Goal: Task Accomplishment & Management: Manage account settings

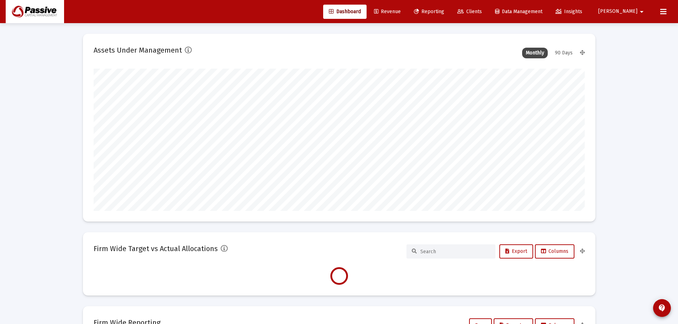
scroll to position [142, 491]
type input "[DATE]"
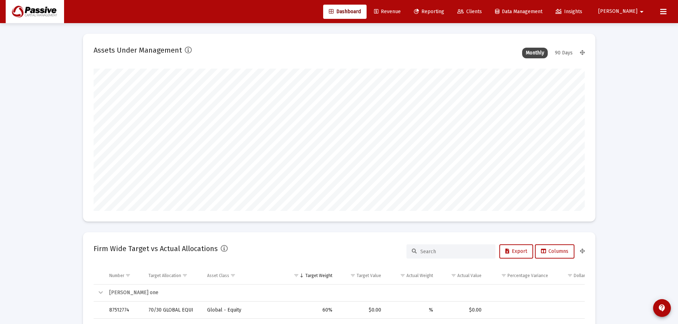
click at [444, 12] on span "Reporting" at bounding box center [429, 12] width 30 height 6
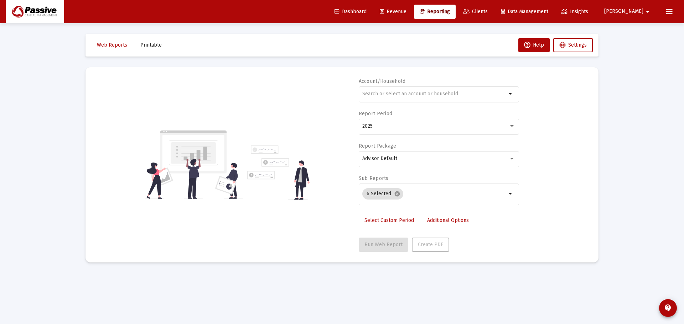
click at [487, 12] on span "Clients" at bounding box center [475, 12] width 25 height 6
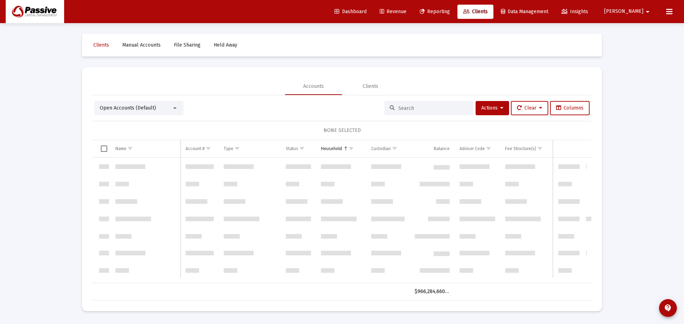
scroll to position [3759, 0]
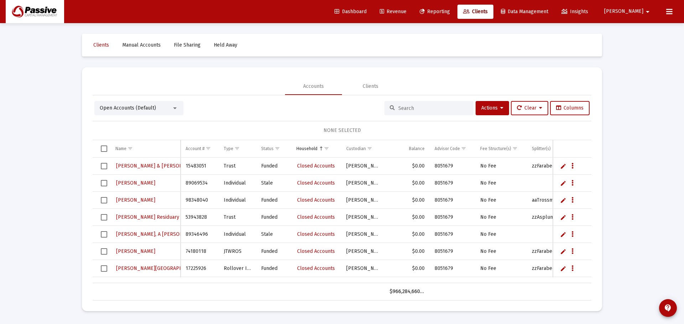
click at [398, 106] on input at bounding box center [433, 108] width 70 height 6
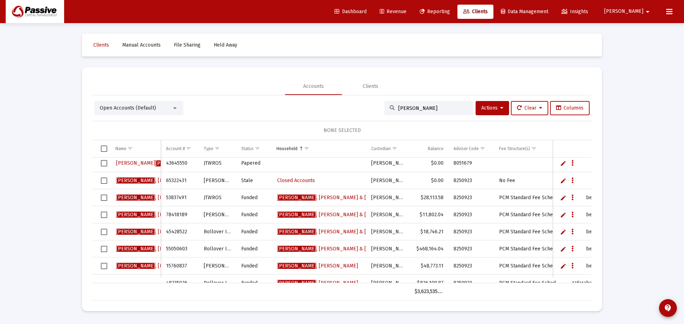
scroll to position [0, 0]
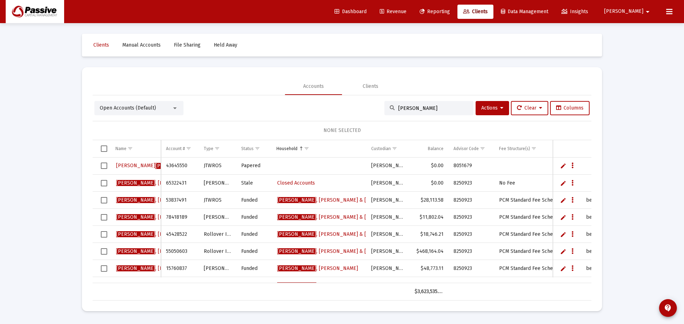
type input "[PERSON_NAME]"
click at [571, 167] on icon "Data grid" at bounding box center [572, 166] width 2 height 9
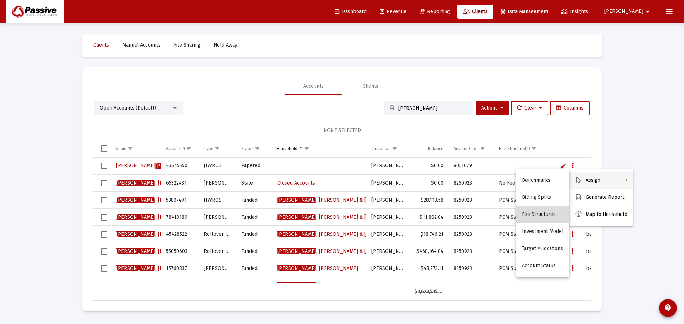
click at [544, 215] on button "Fee Structures" at bounding box center [542, 214] width 53 height 17
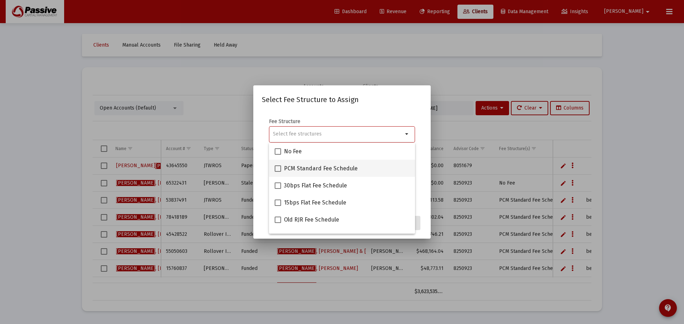
click at [279, 167] on span at bounding box center [277, 169] width 6 height 6
click at [278, 172] on input "PCM Standard Fee Schedule" at bounding box center [277, 172] width 0 height 0
checkbox input "true"
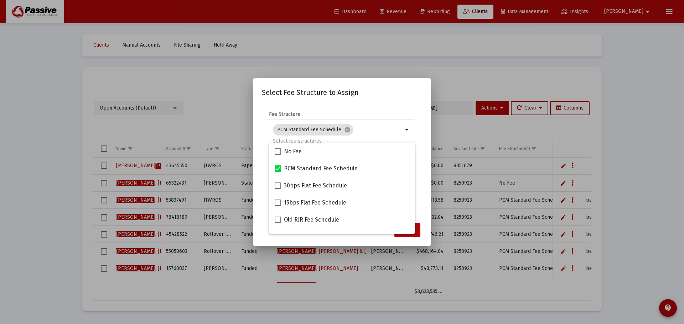
click at [424, 201] on mat-dialog-content "Fee Structure PCM Standard Fee Schedule cancel arrow_drop_down Notes You are as…" at bounding box center [341, 161] width 177 height 115
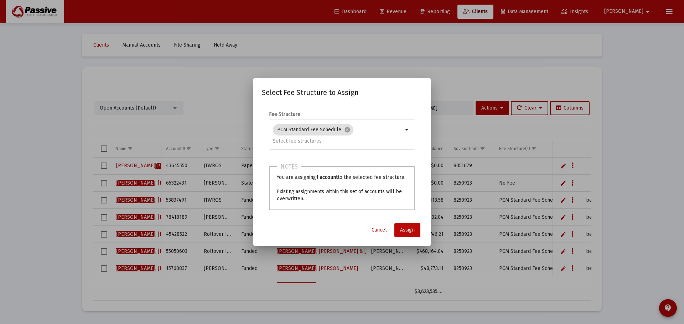
click at [410, 227] on span "Assign" at bounding box center [407, 230] width 15 height 6
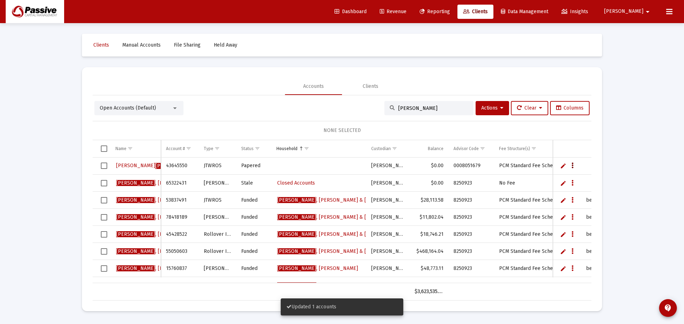
click at [571, 166] on icon "Data grid" at bounding box center [572, 166] width 2 height 9
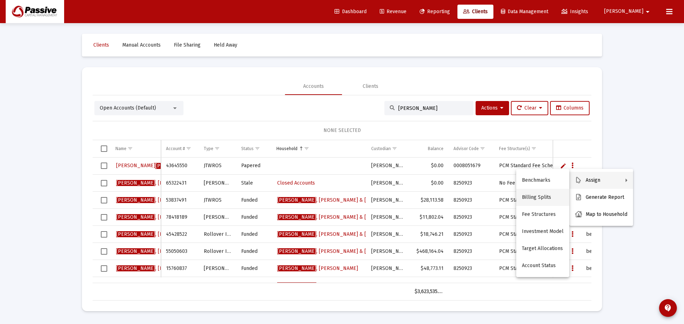
click at [527, 196] on button "Billing Splits" at bounding box center [542, 197] width 53 height 17
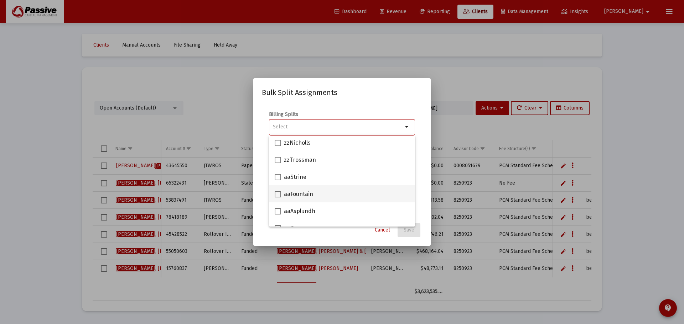
scroll to position [71, 0]
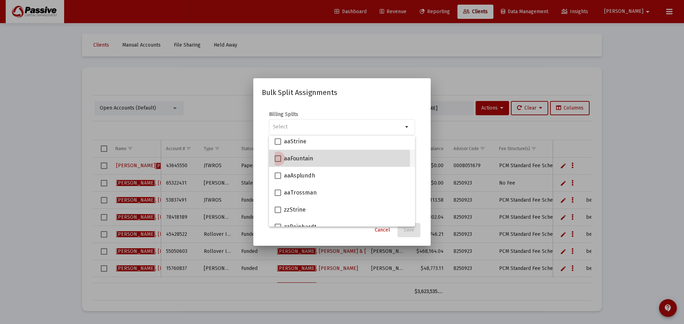
click at [277, 160] on span at bounding box center [277, 159] width 6 height 6
click at [277, 162] on input "aaFountain" at bounding box center [277, 162] width 0 height 0
checkbox input "true"
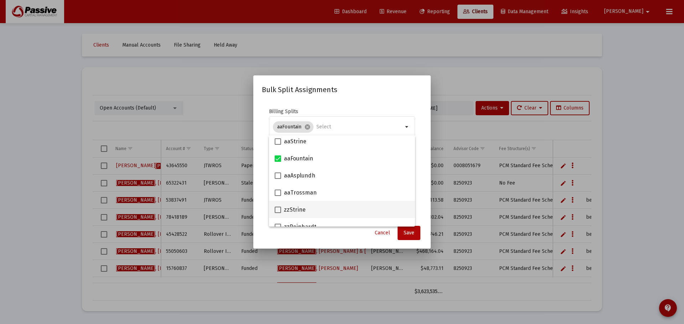
click at [276, 208] on span at bounding box center [277, 210] width 6 height 6
click at [277, 213] on input "zzStrine" at bounding box center [277, 213] width 0 height 0
checkbox input "true"
click at [403, 237] on button "Save" at bounding box center [408, 233] width 23 height 14
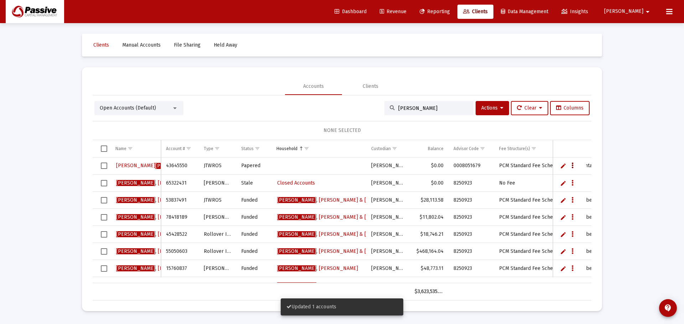
click at [572, 162] on icon "Data grid" at bounding box center [572, 166] width 2 height 9
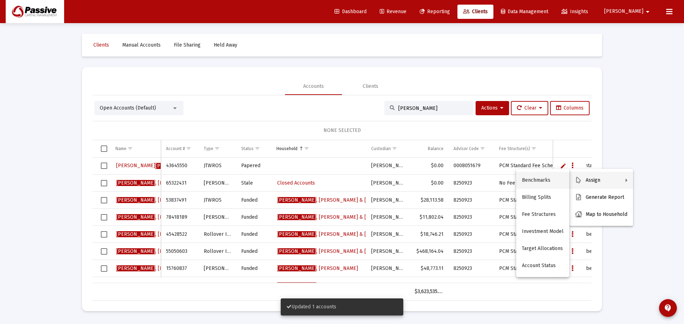
click at [553, 180] on button "Benchmarks" at bounding box center [542, 180] width 53 height 17
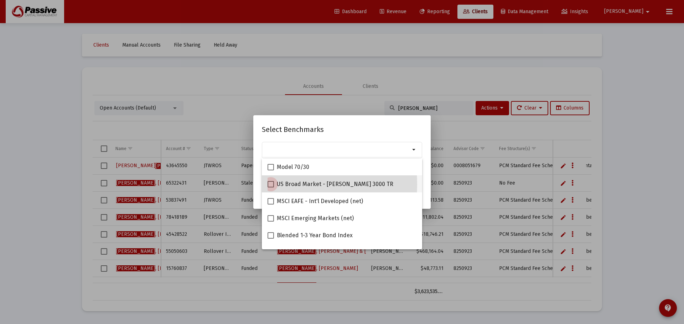
click at [268, 185] on span at bounding box center [270, 184] width 6 height 6
click at [270, 188] on input "US Broad Market - [PERSON_NAME] 3000 TR" at bounding box center [270, 188] width 0 height 0
checkbox input "true"
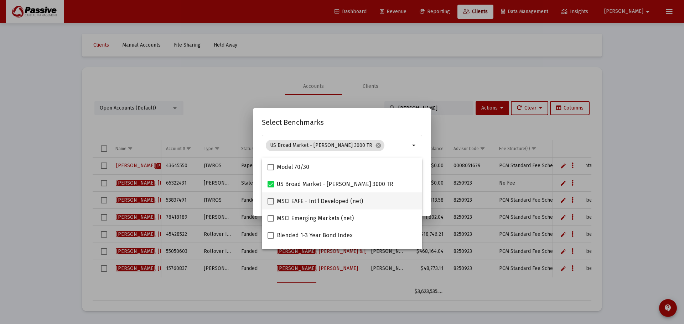
click at [269, 201] on span at bounding box center [270, 201] width 6 height 6
click at [270, 205] on input "MSCI EAFE - Int'l Developed (net)" at bounding box center [270, 205] width 0 height 0
checkbox input "true"
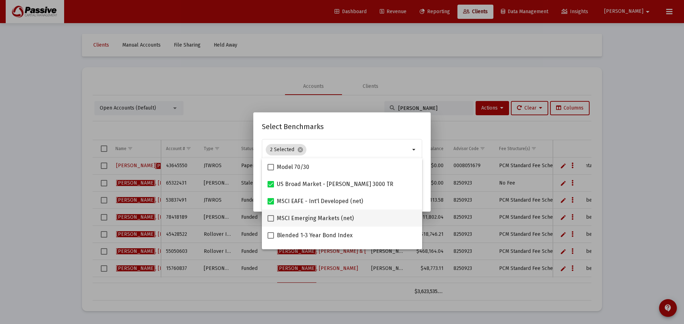
click at [274, 217] on label "MSCI Emerging Markets (net)" at bounding box center [310, 218] width 86 height 9
click at [271, 222] on input "MSCI Emerging Markets (net)" at bounding box center [270, 222] width 0 height 0
checkbox input "true"
click at [270, 235] on span at bounding box center [270, 235] width 6 height 6
click at [270, 239] on input "Blended 1-3 Year Bond Index" at bounding box center [270, 239] width 0 height 0
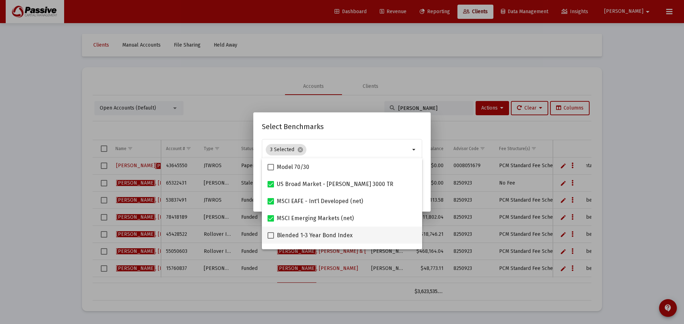
checkbox input "true"
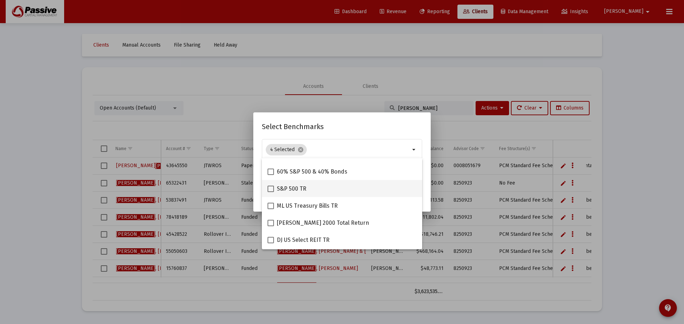
scroll to position [142, 0]
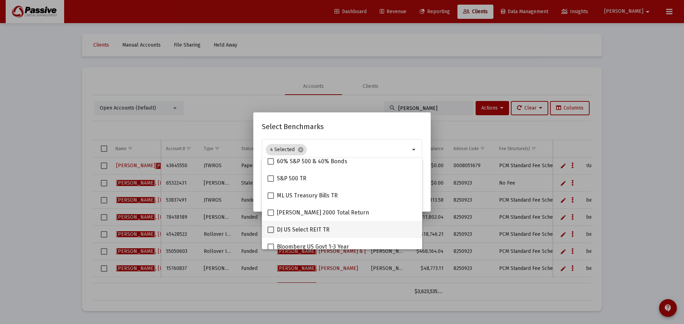
click at [269, 228] on span at bounding box center [270, 230] width 6 height 6
click at [270, 233] on input "DJ US Select REIT TR" at bounding box center [270, 233] width 0 height 0
checkbox input "true"
click at [358, 135] on div "Select Benchmarks 5 Selected cancel arrow_drop_down Assigns benchmark to 1 sele…" at bounding box center [342, 162] width 160 height 82
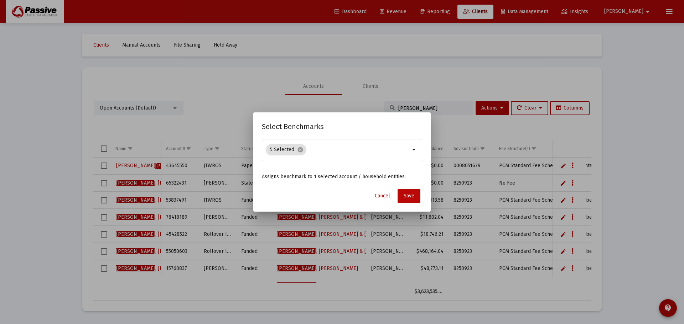
click at [414, 194] on button "Save" at bounding box center [408, 196] width 23 height 14
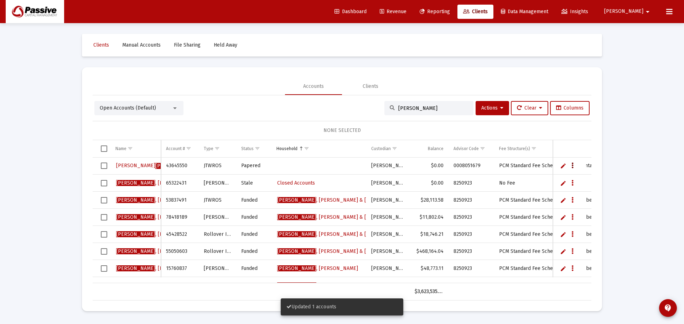
click at [570, 166] on button "Data grid" at bounding box center [572, 166] width 6 height 6
click at [601, 142] on div at bounding box center [342, 162] width 684 height 324
click at [148, 108] on span "Open Accounts (Default)" at bounding box center [128, 108] width 56 height 6
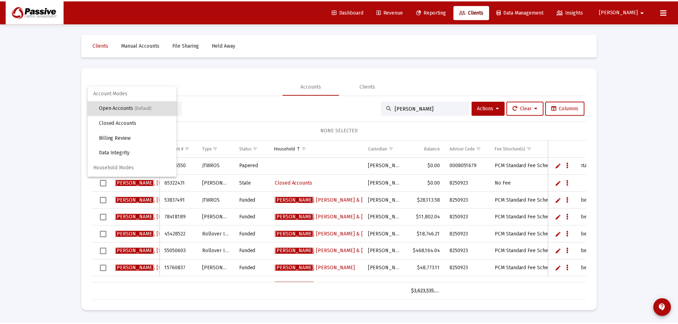
scroll to position [14, 0]
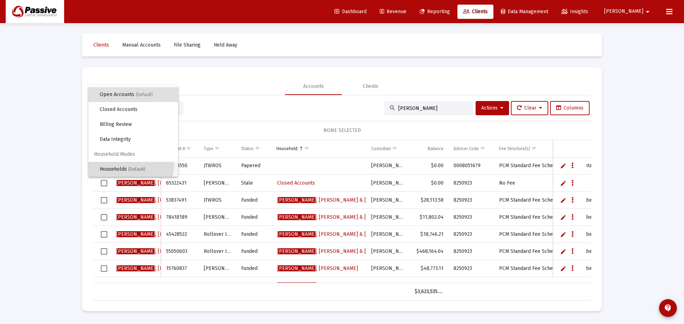
click at [121, 164] on span "Households (Default)" at bounding box center [136, 169] width 73 height 15
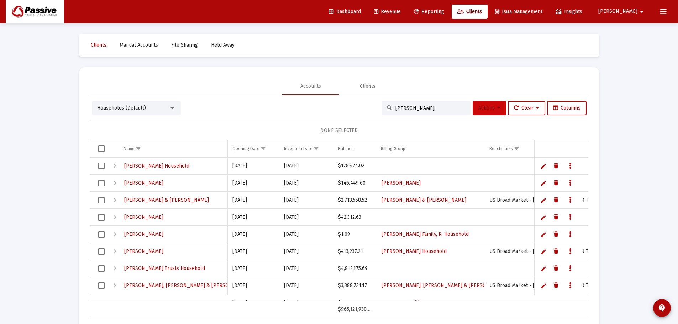
click at [482, 105] on button "Actions" at bounding box center [489, 108] width 33 height 14
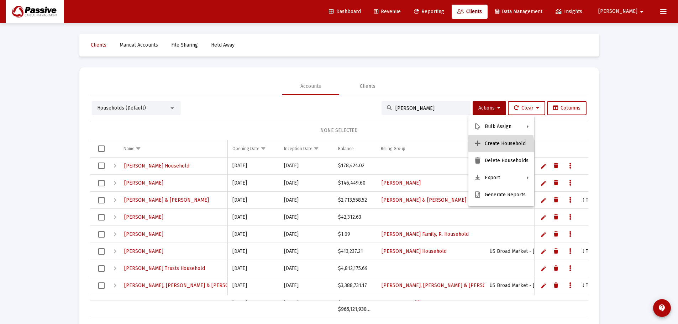
click at [497, 146] on button "Create Household" at bounding box center [501, 143] width 66 height 17
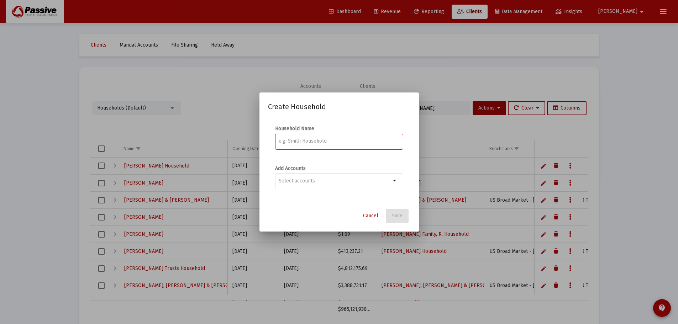
click at [297, 141] on input at bounding box center [339, 141] width 121 height 6
drag, startPoint x: 324, startPoint y: 143, endPoint x: 276, endPoint y: 143, distance: 48.1
click at [276, 143] on div "The [PERSON_NAME] Family" at bounding box center [339, 140] width 128 height 17
type input "[PERSON_NAME] & [PERSON_NAME]"
click at [396, 214] on span "Save" at bounding box center [397, 216] width 11 height 6
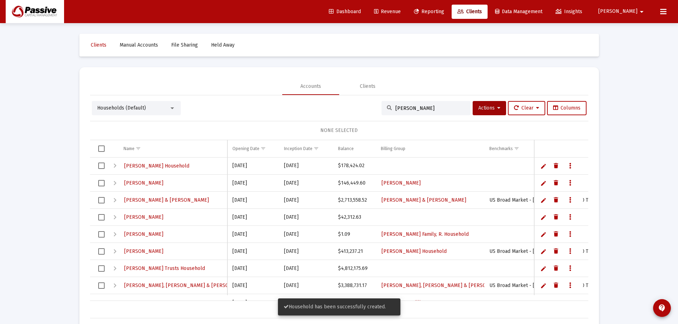
click at [124, 100] on div "Households (Default) [PERSON_NAME] Actions Clear Columns NONE SELECTED Name Nam…" at bounding box center [339, 206] width 498 height 223
click at [122, 107] on span "Households (Default)" at bounding box center [121, 108] width 49 height 6
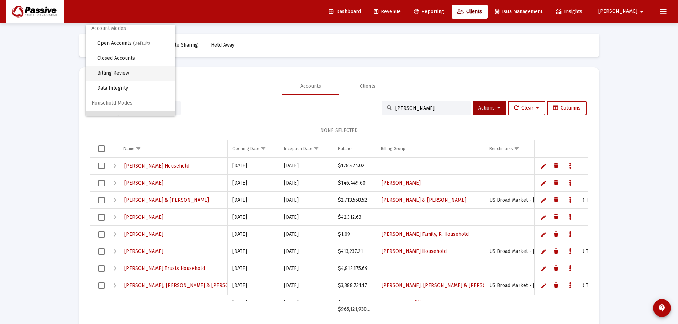
scroll to position [0, 0]
click at [122, 48] on span "Open Accounts (Default)" at bounding box center [133, 47] width 73 height 15
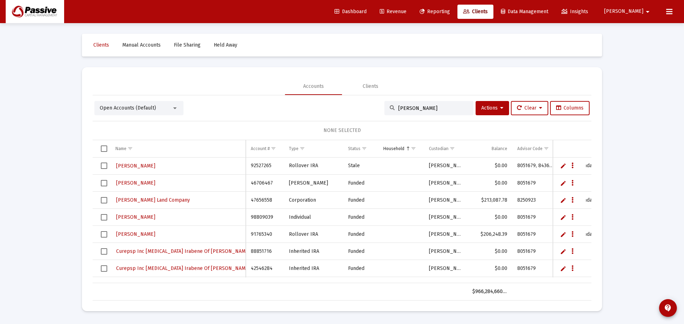
click at [416, 106] on input "[PERSON_NAME]" at bounding box center [433, 108] width 70 height 6
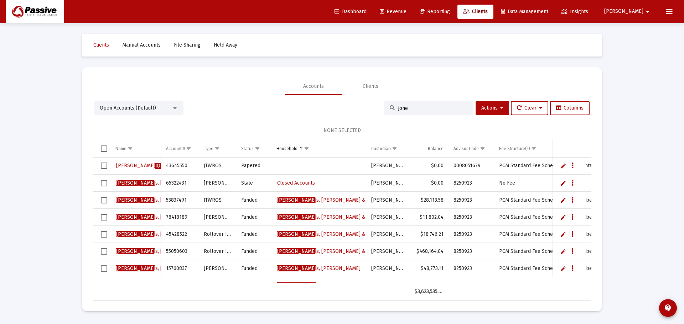
type input "jone"
click at [571, 167] on icon "Data grid" at bounding box center [572, 166] width 2 height 9
click at [602, 213] on button "Map to Household" at bounding box center [601, 214] width 64 height 17
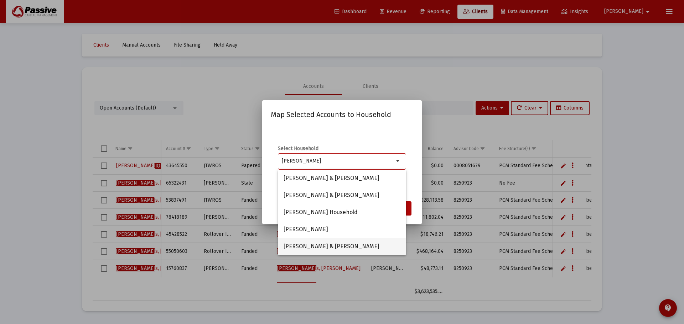
click at [319, 245] on span "[PERSON_NAME] & [PERSON_NAME]" at bounding box center [341, 246] width 117 height 17
type input "[PERSON_NAME] & [PERSON_NAME]"
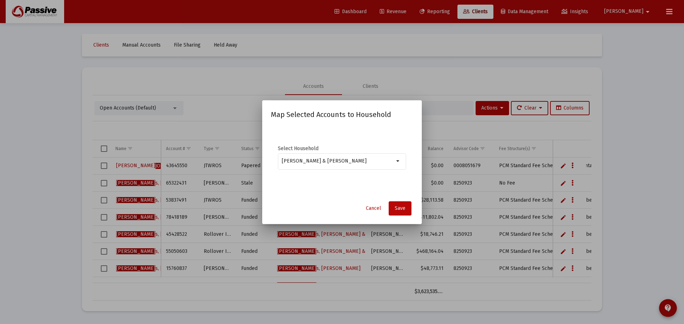
click at [405, 213] on button "Save" at bounding box center [399, 208] width 23 height 14
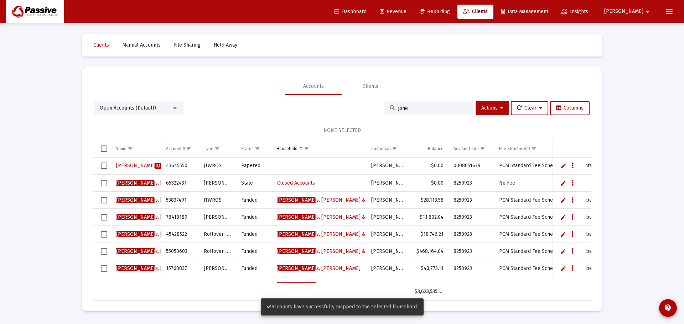
click at [573, 166] on button "Data grid" at bounding box center [572, 166] width 6 height 6
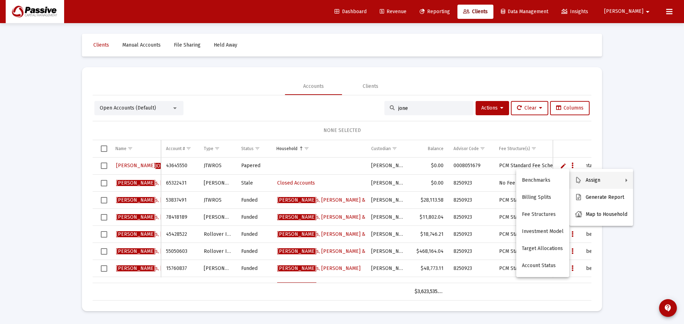
click at [624, 152] on div at bounding box center [342, 162] width 684 height 324
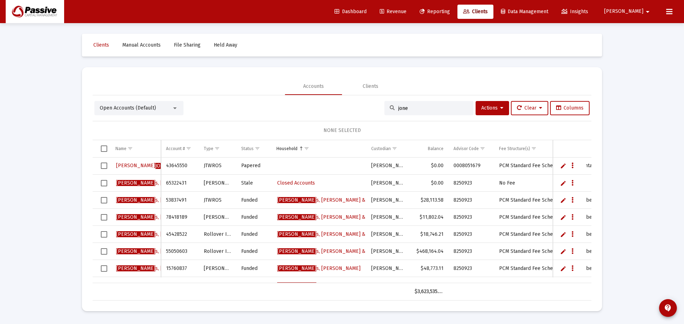
click at [406, 11] on span "Revenue" at bounding box center [392, 12] width 27 height 6
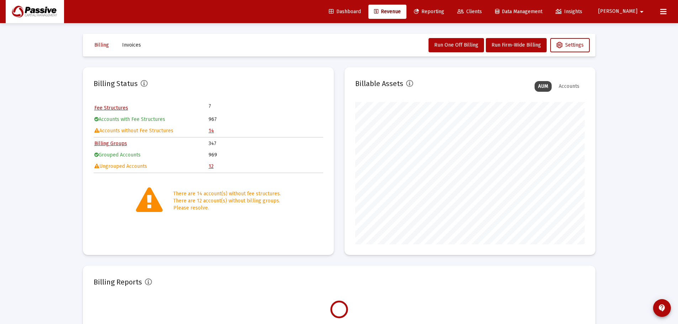
scroll to position [142, 230]
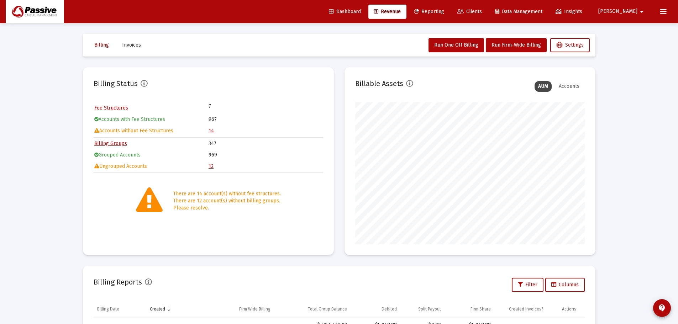
click at [634, 175] on div "Loading... Billing Invoices Run One Off Billing Run Firm-Wide Billing Settings …" at bounding box center [339, 236] width 678 height 473
click at [210, 130] on link "14" at bounding box center [211, 131] width 5 height 6
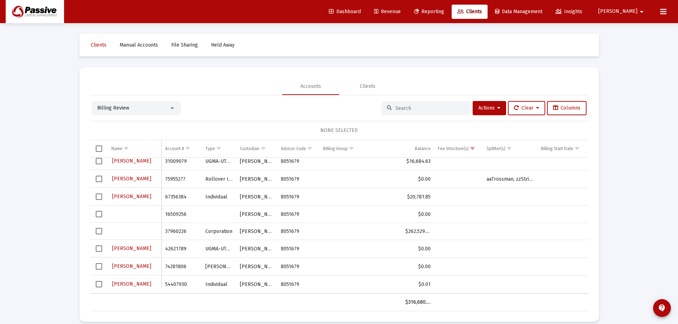
scroll to position [117, 0]
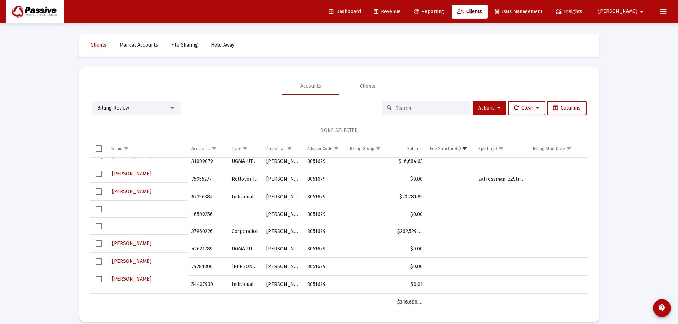
click at [100, 261] on span "Select row" at bounding box center [99, 261] width 6 height 6
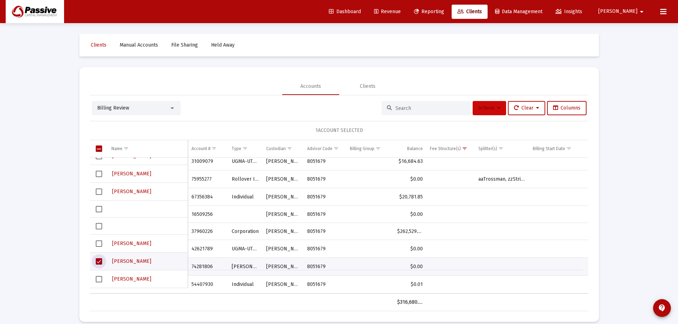
click at [483, 105] on span "Actions" at bounding box center [489, 108] width 22 height 6
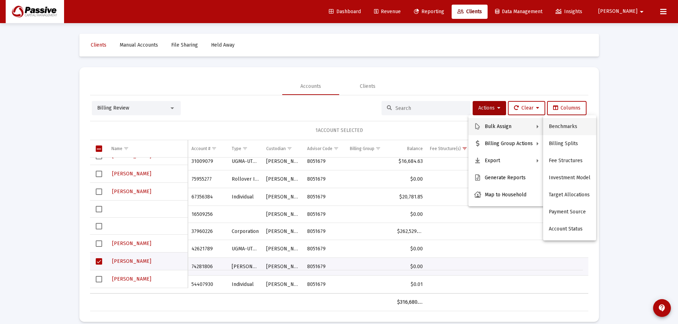
click at [565, 129] on button "Benchmarks" at bounding box center [569, 126] width 53 height 17
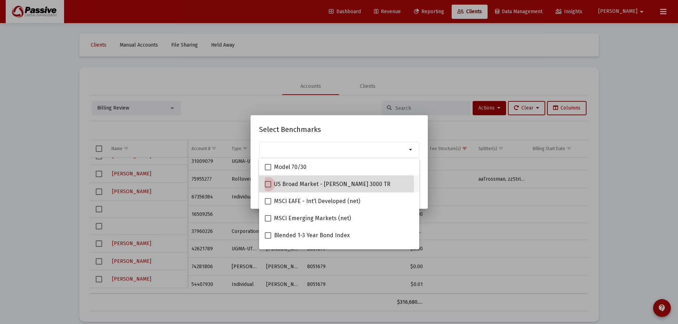
click at [271, 184] on label "US Broad Market - [PERSON_NAME] 3000 TR" at bounding box center [328, 184] width 126 height 9
click at [268, 188] on input "US Broad Market - [PERSON_NAME] 3000 TR" at bounding box center [268, 188] width 0 height 0
checkbox input "true"
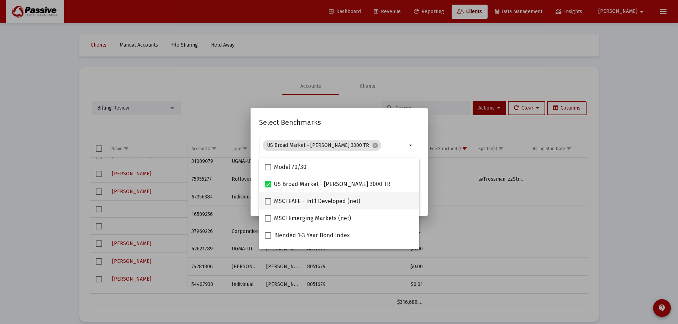
click at [269, 200] on span at bounding box center [268, 201] width 6 height 6
click at [268, 205] on input "MSCI EAFE - Int'l Developed (net)" at bounding box center [268, 205] width 0 height 0
checkbox input "true"
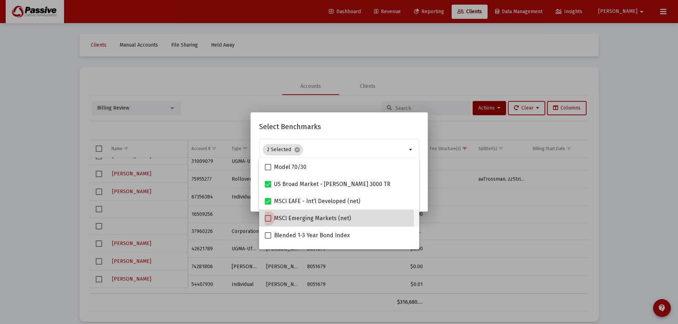
click at [266, 218] on span at bounding box center [268, 218] width 6 height 6
click at [268, 222] on input "MSCI Emerging Markets (net)" at bounding box center [268, 222] width 0 height 0
checkbox input "true"
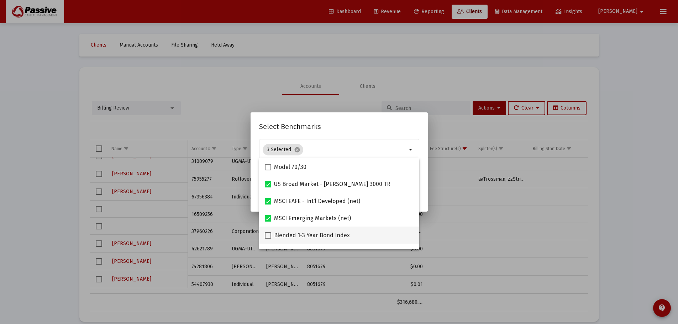
click at [268, 233] on span at bounding box center [268, 235] width 6 height 6
click at [268, 239] on input "Blended 1-3 Year Bond Index" at bounding box center [268, 239] width 0 height 0
checkbox input "true"
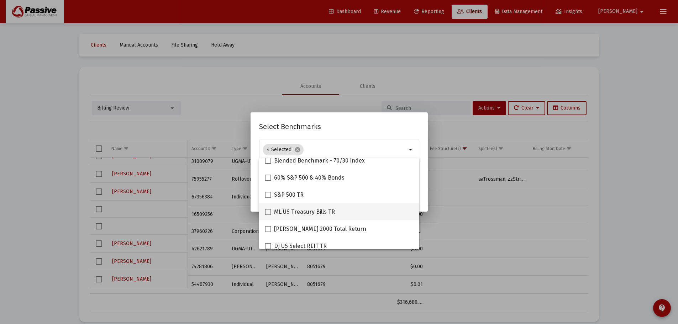
scroll to position [142, 0]
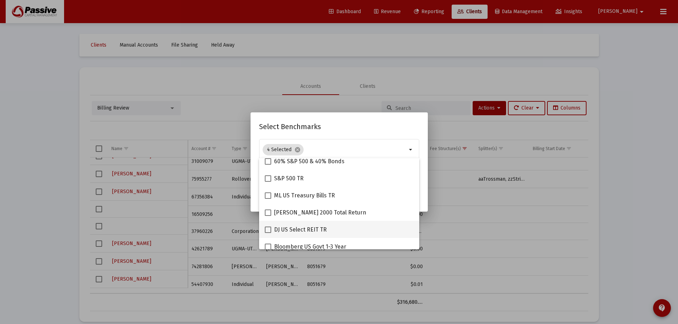
click at [268, 229] on span at bounding box center [268, 230] width 6 height 6
click at [268, 233] on input "DJ US Select REIT TR" at bounding box center [268, 233] width 0 height 0
checkbox input "true"
click at [353, 127] on h2 "Select Benchmarks" at bounding box center [339, 126] width 160 height 11
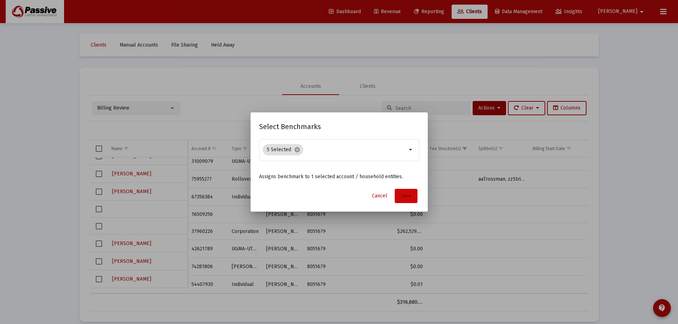
click at [410, 196] on span "Save" at bounding box center [406, 196] width 11 height 6
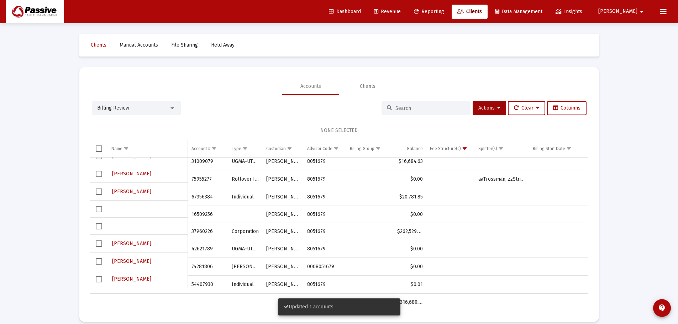
click at [99, 261] on span "Select row" at bounding box center [99, 261] width 6 height 6
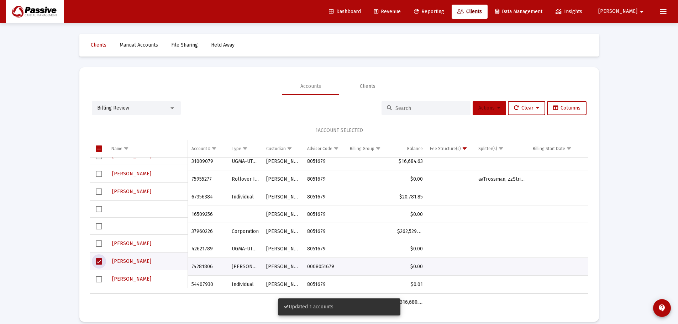
click at [492, 111] on span "Actions" at bounding box center [489, 108] width 22 height 6
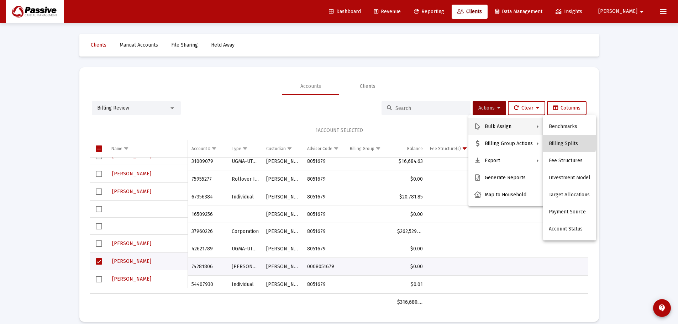
click at [565, 140] on button "Billing Splits" at bounding box center [569, 143] width 53 height 17
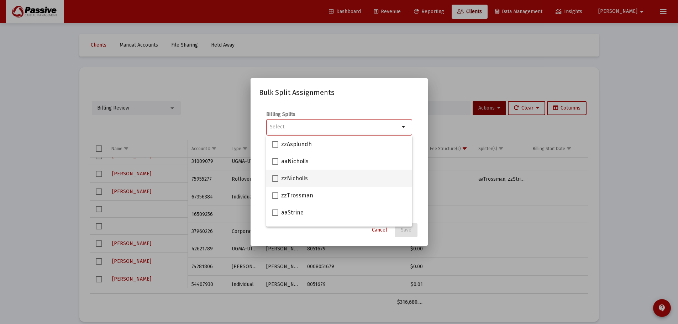
click at [277, 179] on span at bounding box center [275, 179] width 6 height 6
click at [275, 182] on input "zzNicholls" at bounding box center [275, 182] width 0 height 0
checkbox input "true"
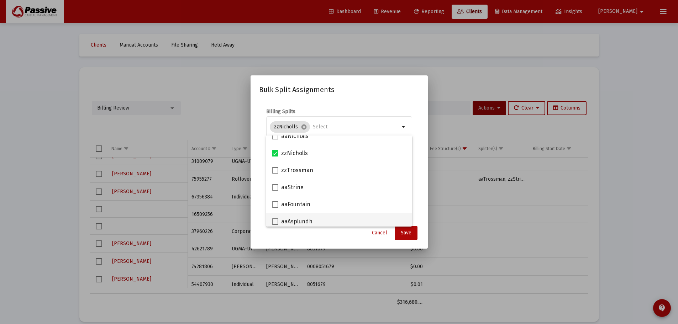
scroll to position [36, 0]
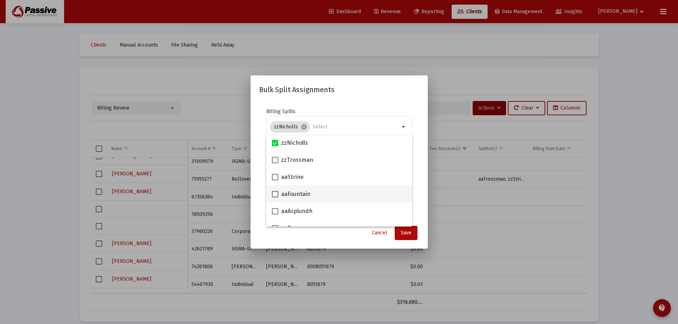
click at [274, 196] on span at bounding box center [275, 194] width 6 height 6
click at [275, 198] on input "aaFountain" at bounding box center [275, 198] width 0 height 0
checkbox input "true"
click at [399, 237] on button "Save" at bounding box center [406, 233] width 23 height 14
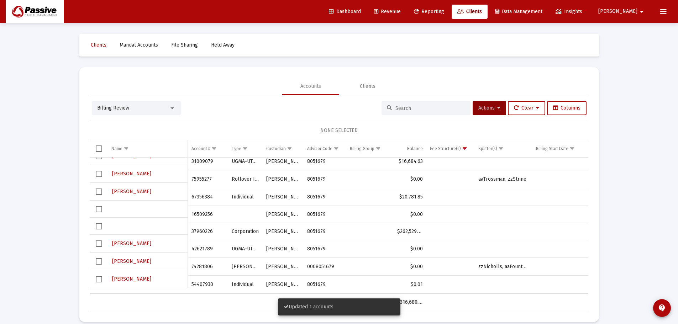
click at [98, 261] on span "Select row" at bounding box center [99, 261] width 6 height 6
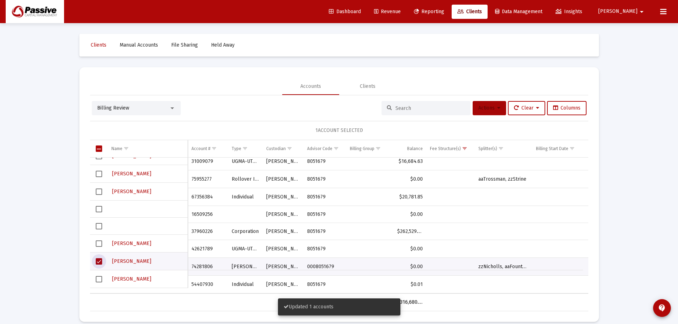
click at [497, 106] on icon at bounding box center [498, 108] width 3 height 5
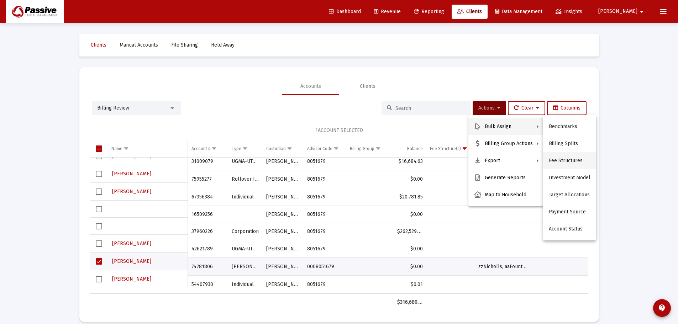
click at [565, 161] on button "Fee Structures" at bounding box center [569, 160] width 53 height 17
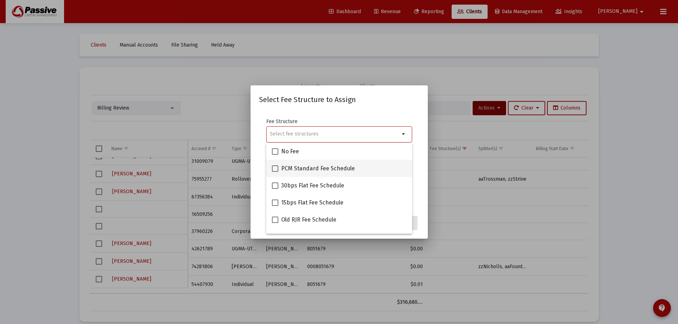
click at [274, 169] on span at bounding box center [275, 169] width 6 height 6
click at [275, 172] on input "PCM Standard Fee Schedule" at bounding box center [275, 172] width 0 height 0
checkbox input "true"
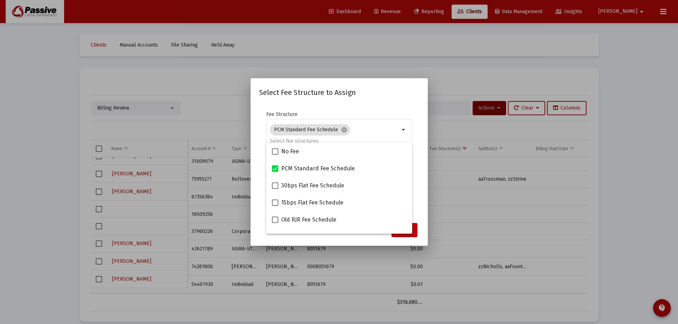
click at [405, 236] on button "Assign" at bounding box center [405, 230] width 26 height 14
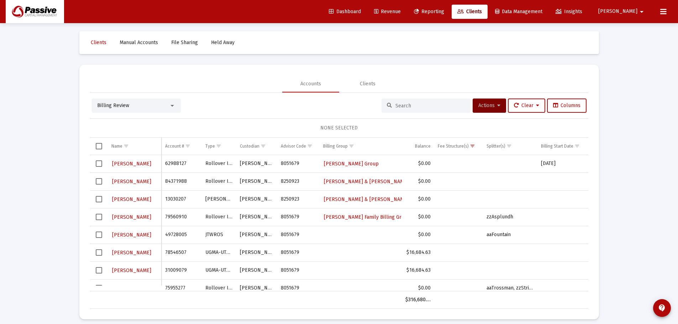
scroll to position [0, 0]
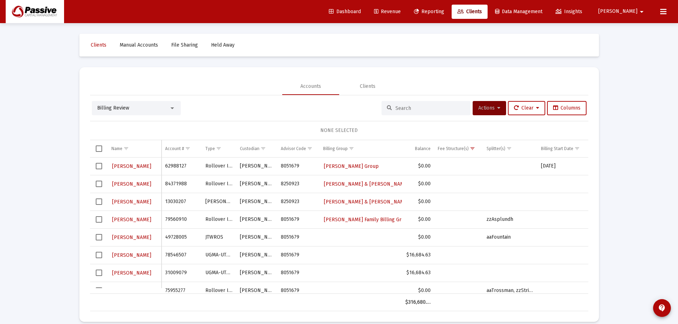
click at [488, 15] on link "Clients" at bounding box center [470, 12] width 36 height 14
click at [146, 112] on div "Billing Review" at bounding box center [136, 108] width 89 height 14
click at [144, 108] on div "Billing Review" at bounding box center [133, 108] width 72 height 7
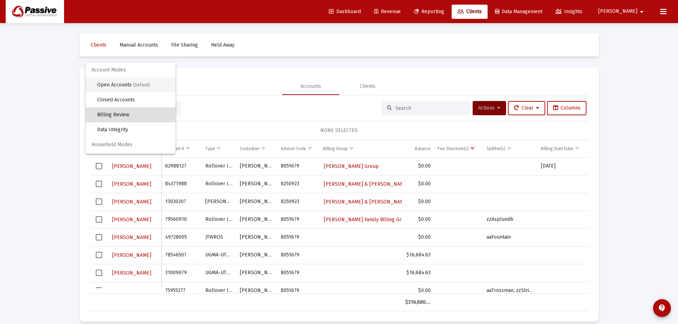
click at [131, 86] on span "Open Accounts (Default)" at bounding box center [133, 85] width 73 height 15
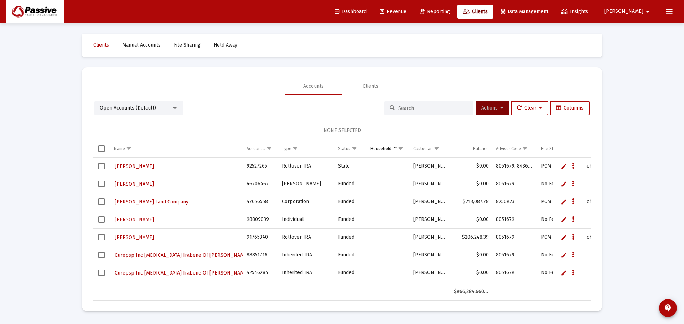
click at [419, 106] on input at bounding box center [433, 108] width 70 height 6
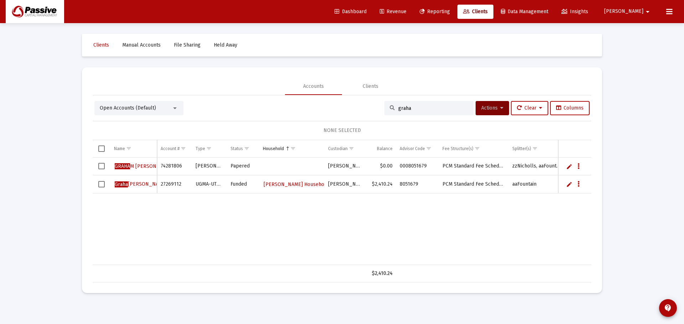
type input "graha"
click at [580, 166] on button "Data grid" at bounding box center [578, 166] width 6 height 6
click at [595, 213] on button "Map to Household" at bounding box center [607, 214] width 64 height 17
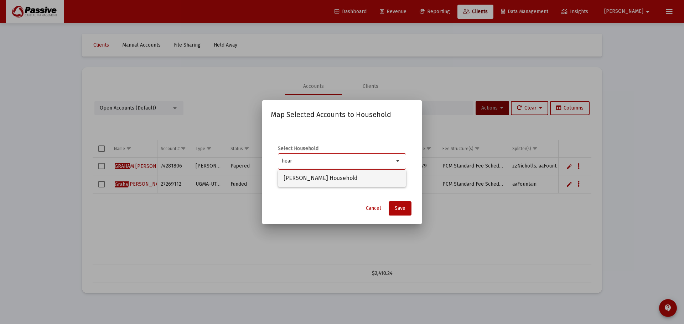
click at [334, 174] on span "[PERSON_NAME] Household" at bounding box center [341, 178] width 117 height 17
type input "[PERSON_NAME] Household"
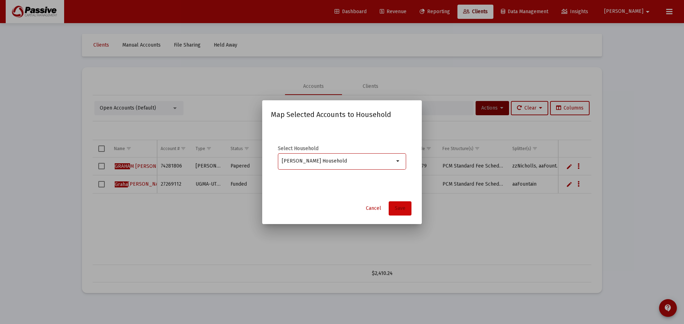
click at [405, 214] on button "Save" at bounding box center [399, 208] width 23 height 14
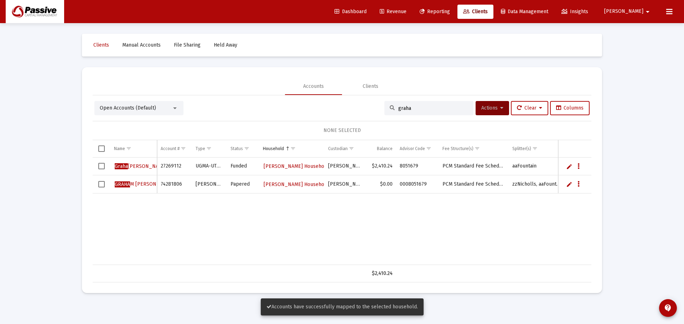
click at [570, 185] on link "Edit" at bounding box center [569, 184] width 6 height 6
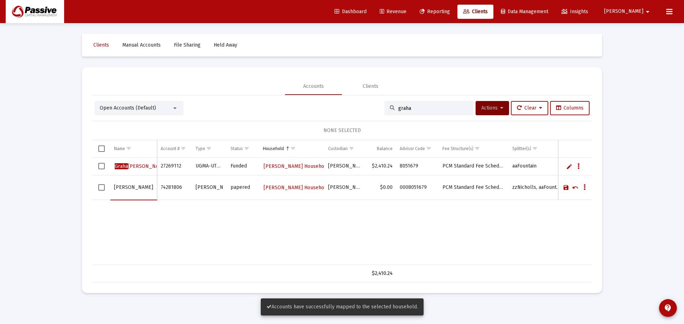
click at [564, 188] on link "Save" at bounding box center [565, 187] width 6 height 6
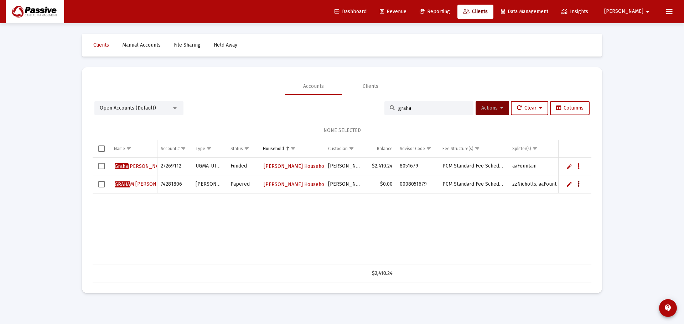
click at [577, 182] on icon "Data grid" at bounding box center [578, 184] width 2 height 9
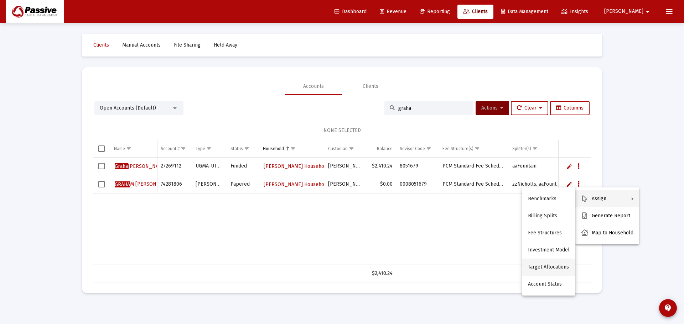
click at [552, 267] on button "Target Allocations" at bounding box center [548, 267] width 53 height 17
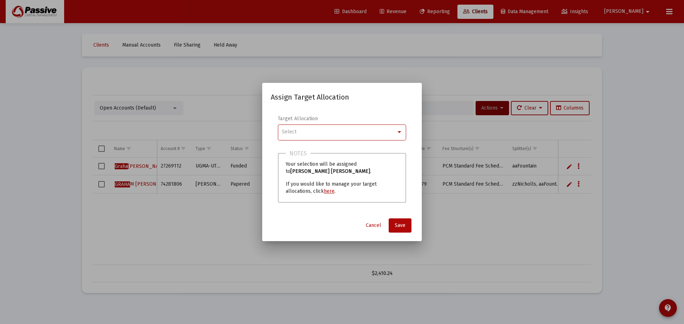
click at [338, 133] on div "Select" at bounding box center [339, 132] width 114 height 6
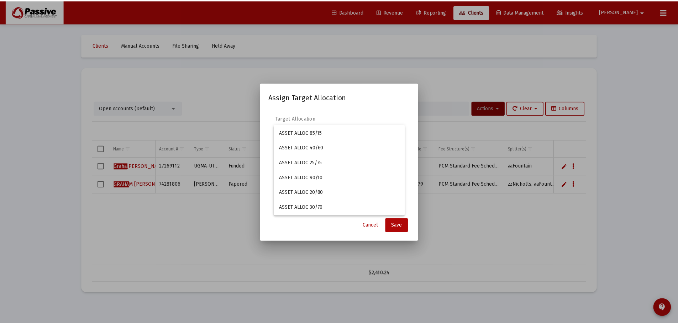
scroll to position [854, 0]
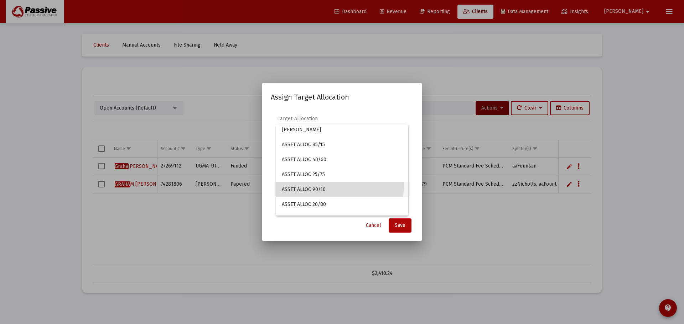
click at [326, 184] on span "ASSET ALLOC 90/10" at bounding box center [342, 189] width 121 height 15
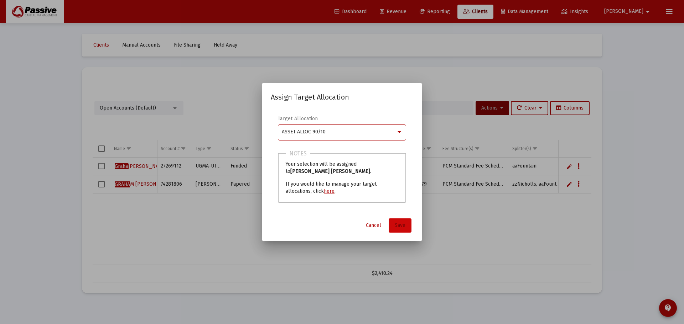
click at [401, 223] on span "Save" at bounding box center [399, 226] width 11 height 6
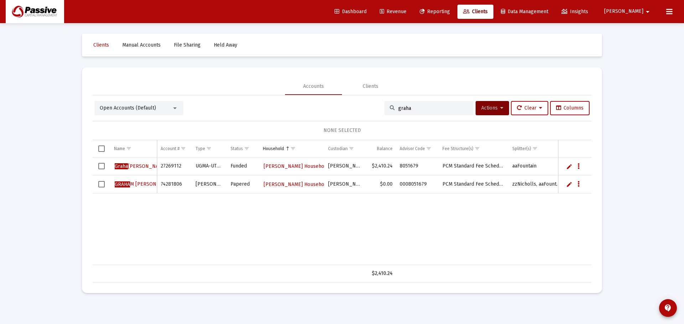
click at [363, 7] on link "Dashboard" at bounding box center [350, 12] width 43 height 14
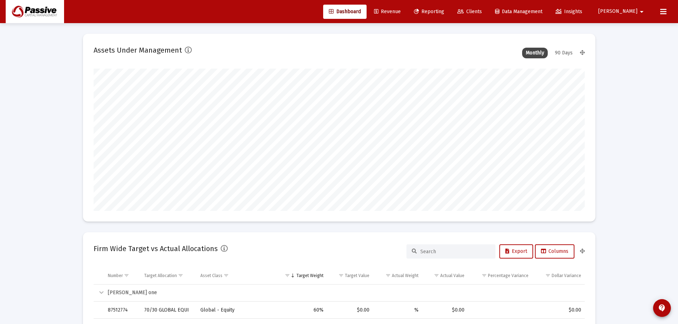
scroll to position [142, 265]
